Goal: Task Accomplishment & Management: Manage account settings

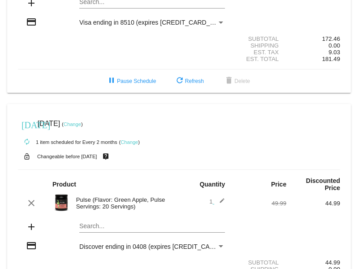
scroll to position [186, 0]
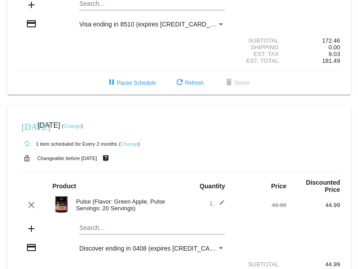
click at [81, 125] on link "Change" at bounding box center [72, 125] width 17 height 5
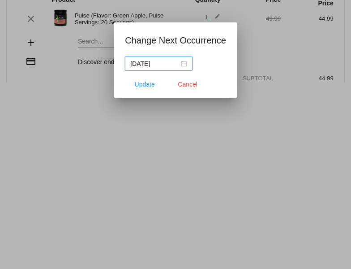
click at [188, 65] on nz-date-picker "[DATE]" at bounding box center [159, 63] width 68 height 14
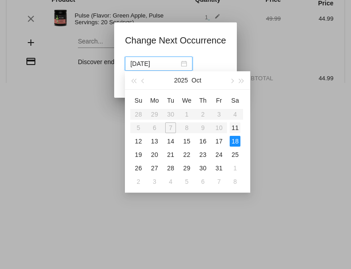
click at [235, 130] on div "11" at bounding box center [235, 127] width 11 height 11
type input "[DATE]"
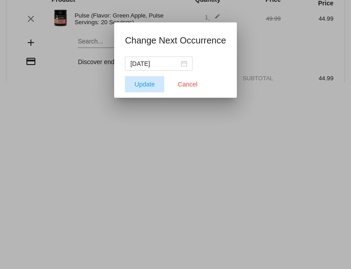
click at [152, 83] on span "Update" at bounding box center [145, 84] width 20 height 7
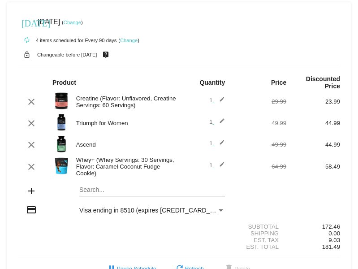
scroll to position [57, 0]
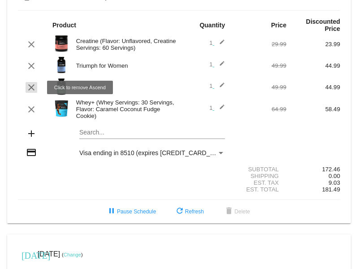
click at [34, 88] on mat-icon "clear" at bounding box center [31, 87] width 11 height 11
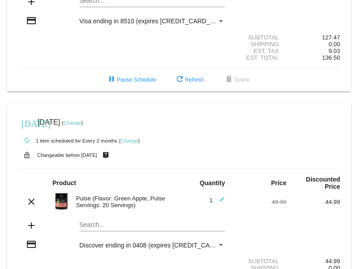
scroll to position [221, 0]
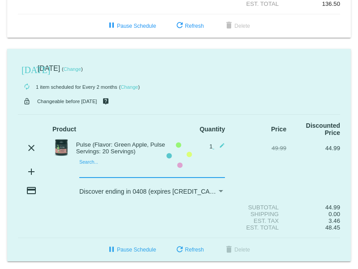
click at [89, 169] on mat-card "[DATE] [DATE] ( Change ) autorenew 1 item scheduled for Every 2 months ( Change…" at bounding box center [178, 155] width 343 height 213
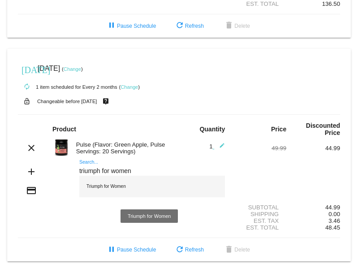
type input "triumph for women"
click at [93, 187] on div "Triumph for Women" at bounding box center [151, 185] width 145 height 21
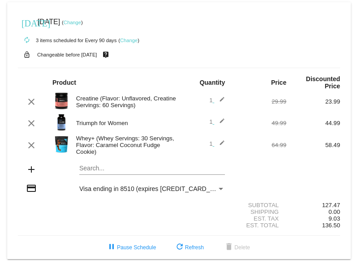
scroll to position [0, 0]
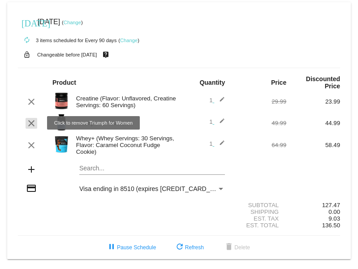
click at [32, 125] on mat-icon "clear" at bounding box center [31, 123] width 11 height 11
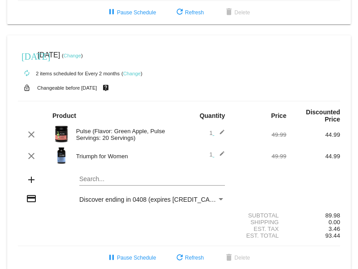
scroll to position [226, 0]
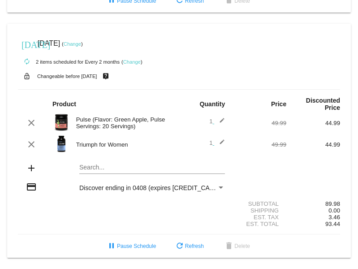
click at [265, 221] on div "Est. Total" at bounding box center [259, 223] width 54 height 7
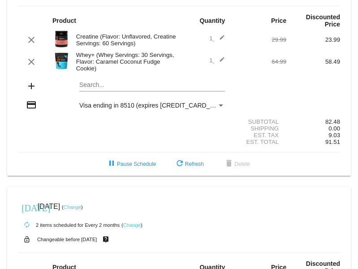
scroll to position [0, 0]
